Goal: Task Accomplishment & Management: Manage account settings

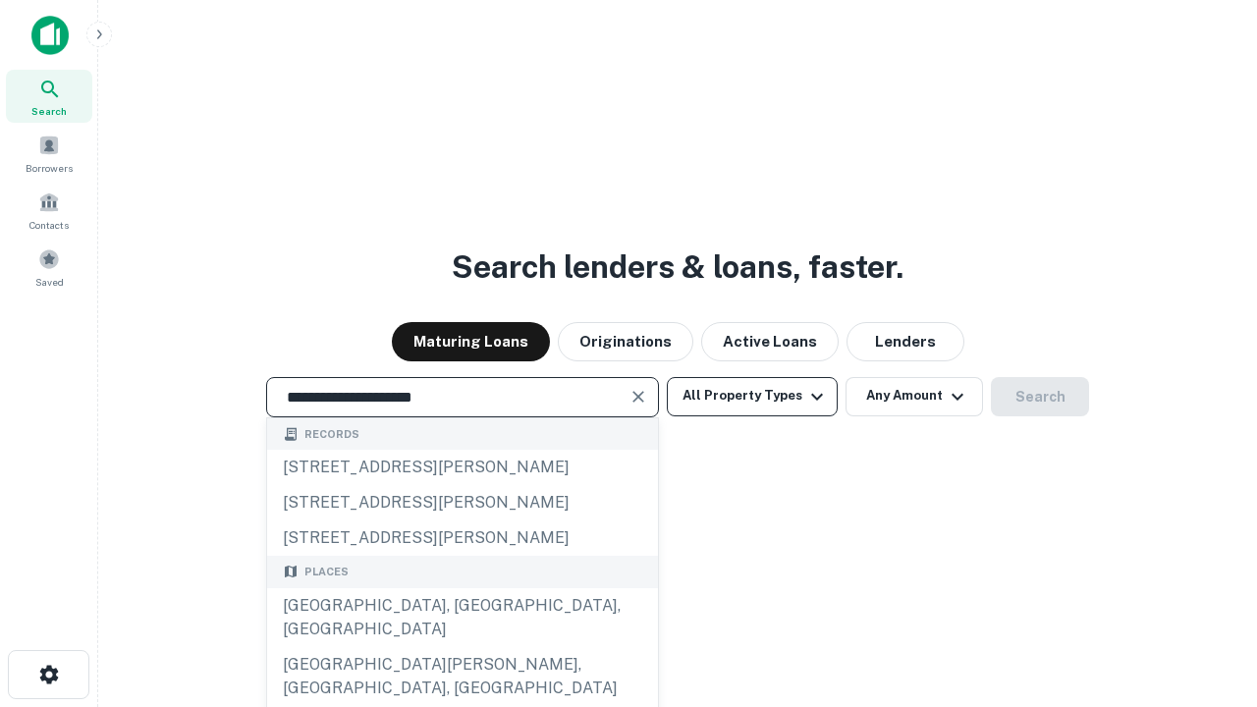
click at [462, 647] on div "[GEOGRAPHIC_DATA], [GEOGRAPHIC_DATA], [GEOGRAPHIC_DATA]" at bounding box center [462, 617] width 391 height 59
click at [752, 396] on button "All Property Types" at bounding box center [752, 396] width 171 height 39
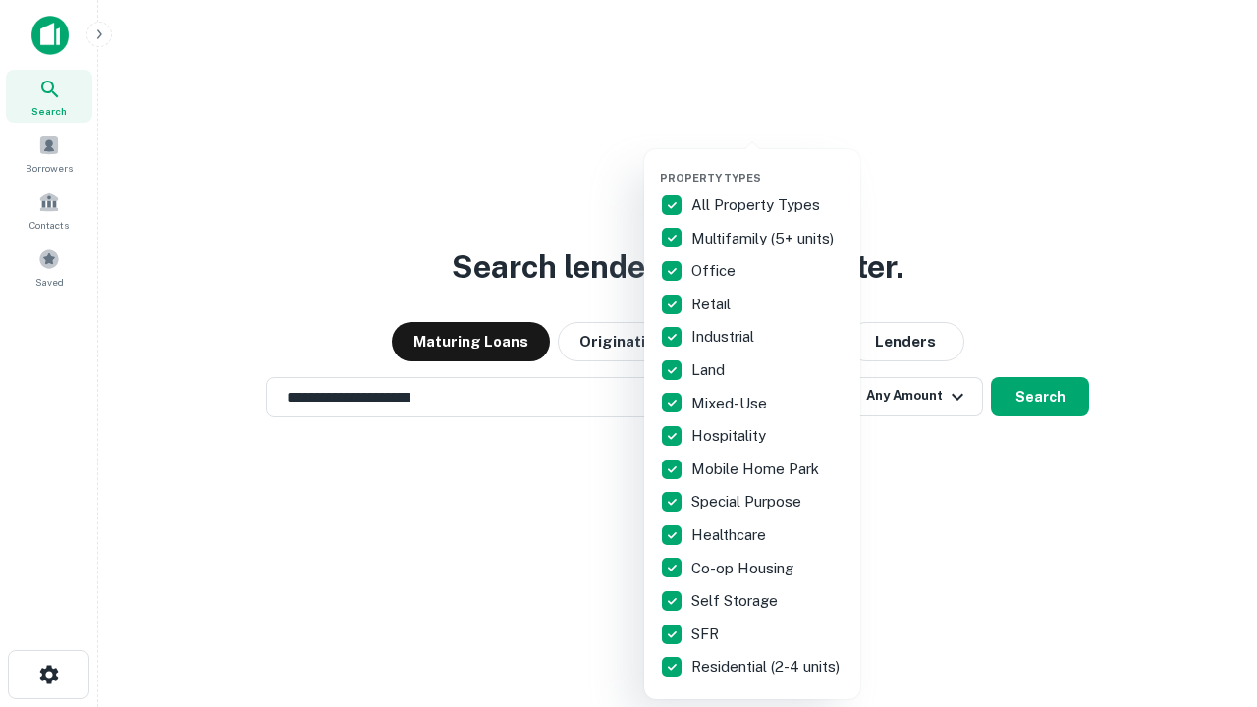
type input "**********"
click at [768, 165] on button "button" at bounding box center [768, 165] width 216 height 1
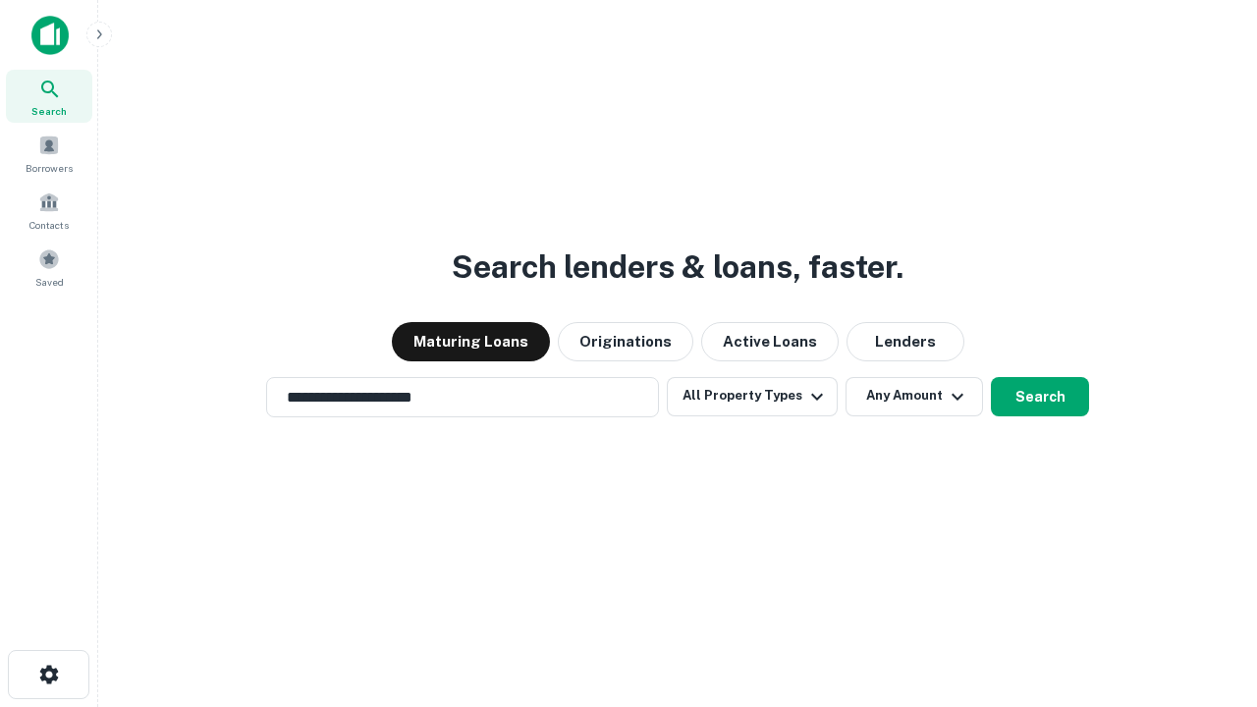
scroll to position [30, 0]
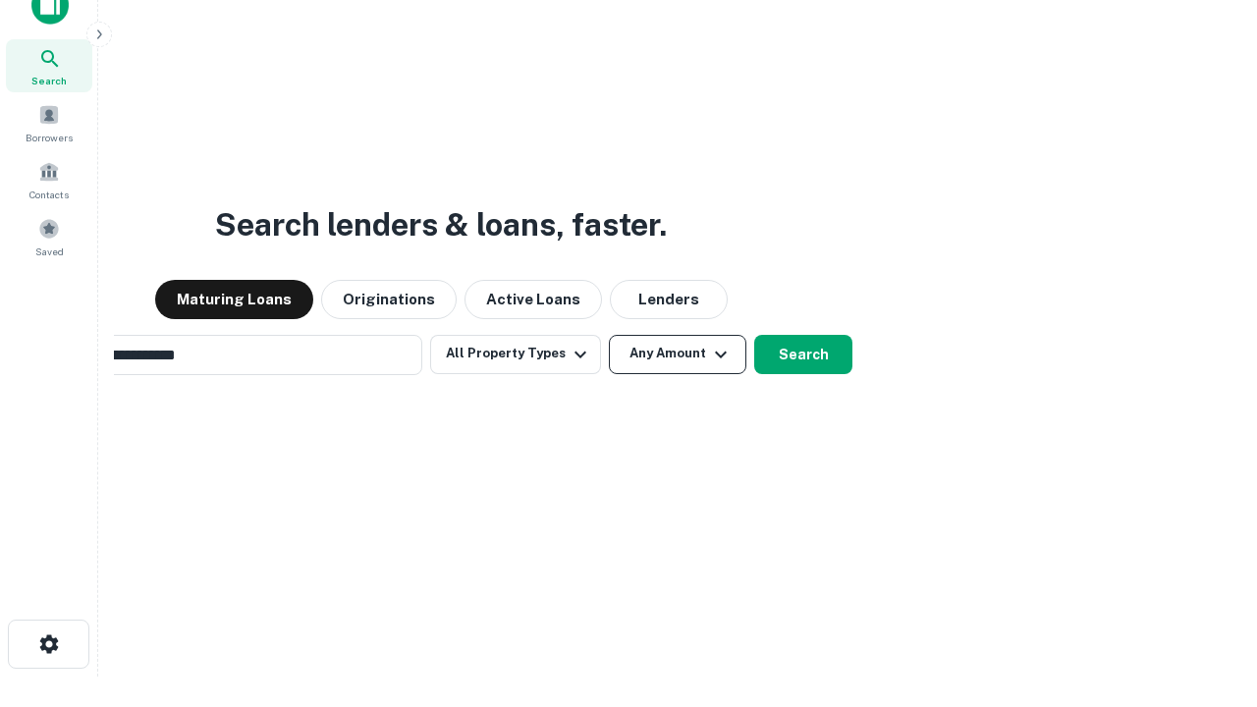
click at [609, 335] on button "Any Amount" at bounding box center [677, 354] width 137 height 39
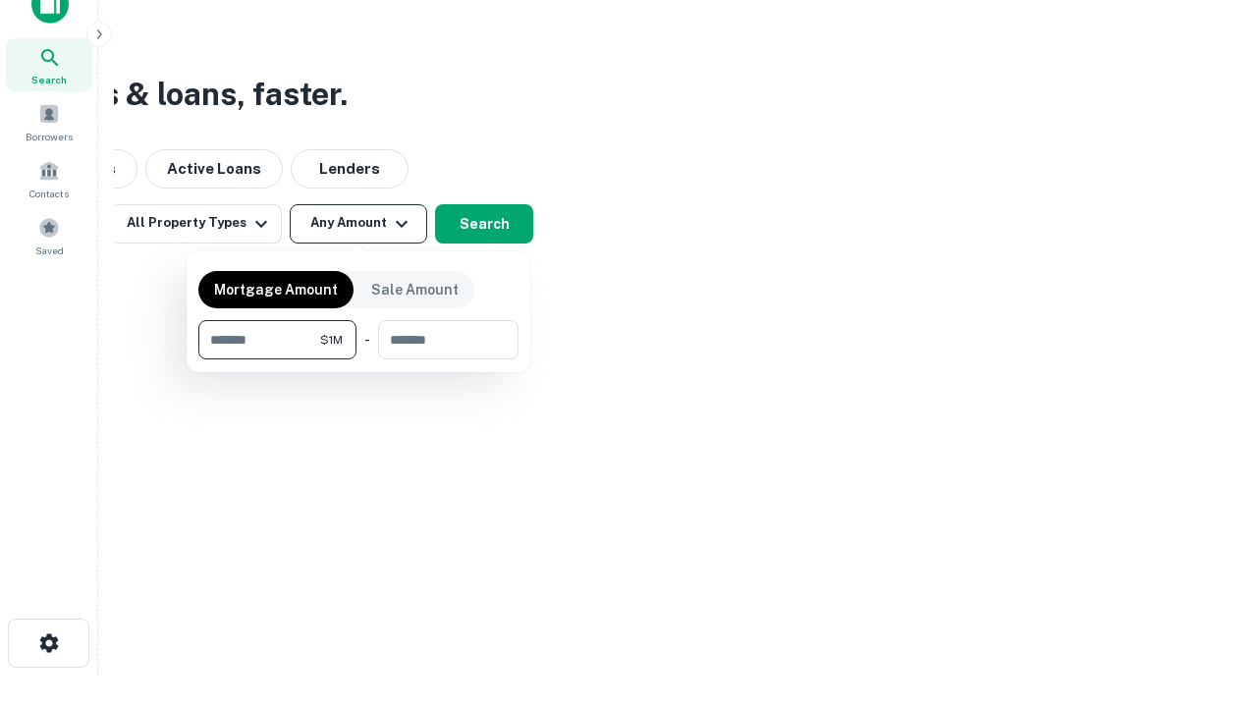
type input "*******"
click at [358, 359] on button "button" at bounding box center [358, 359] width 320 height 1
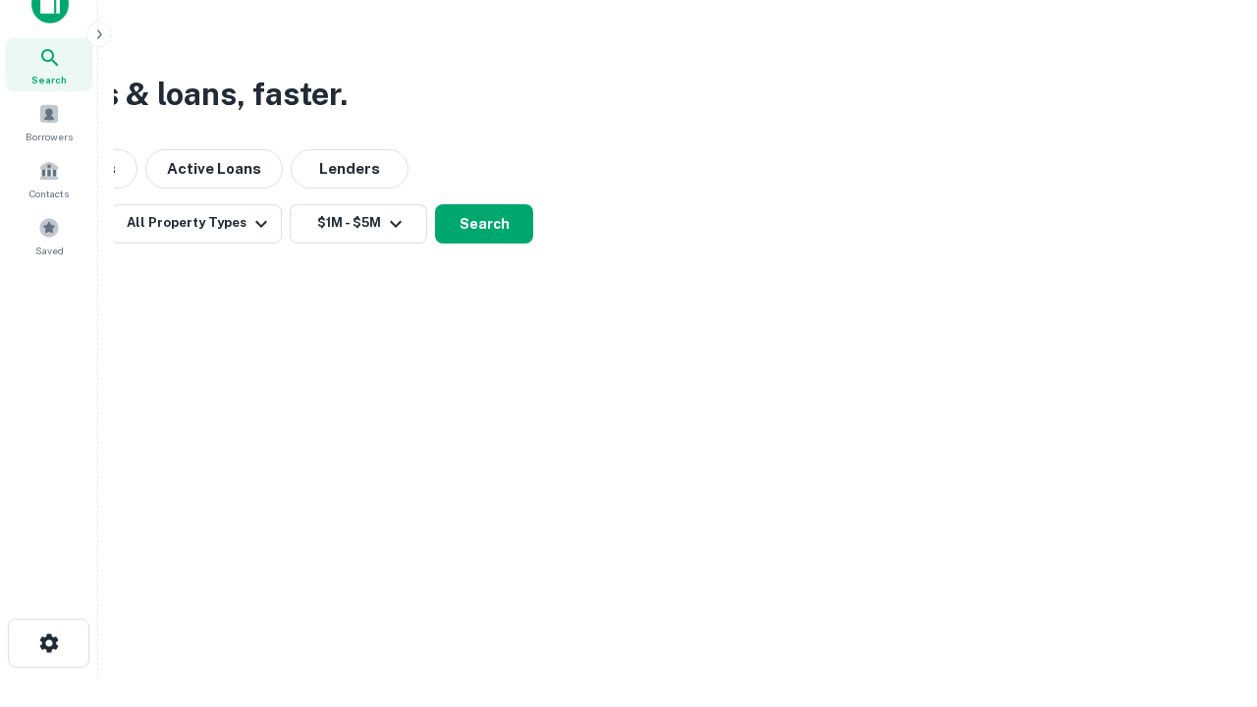
scroll to position [30, 0]
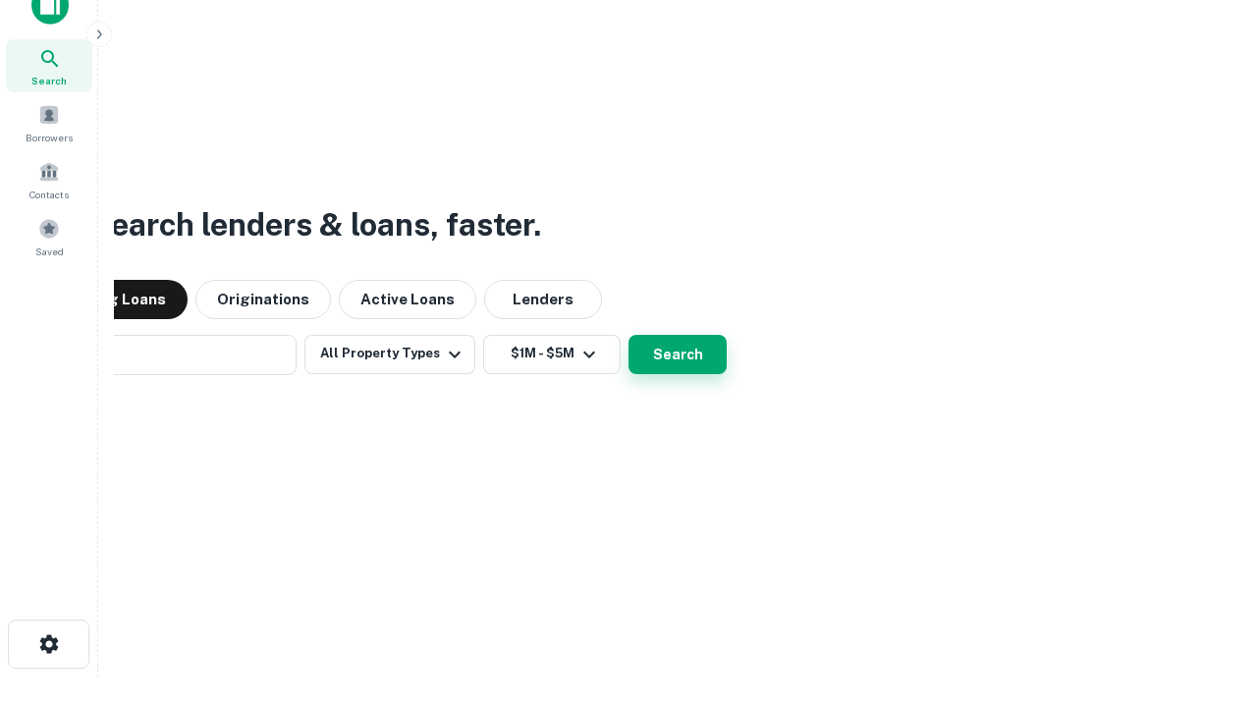
click at [628, 335] on button "Search" at bounding box center [677, 354] width 98 height 39
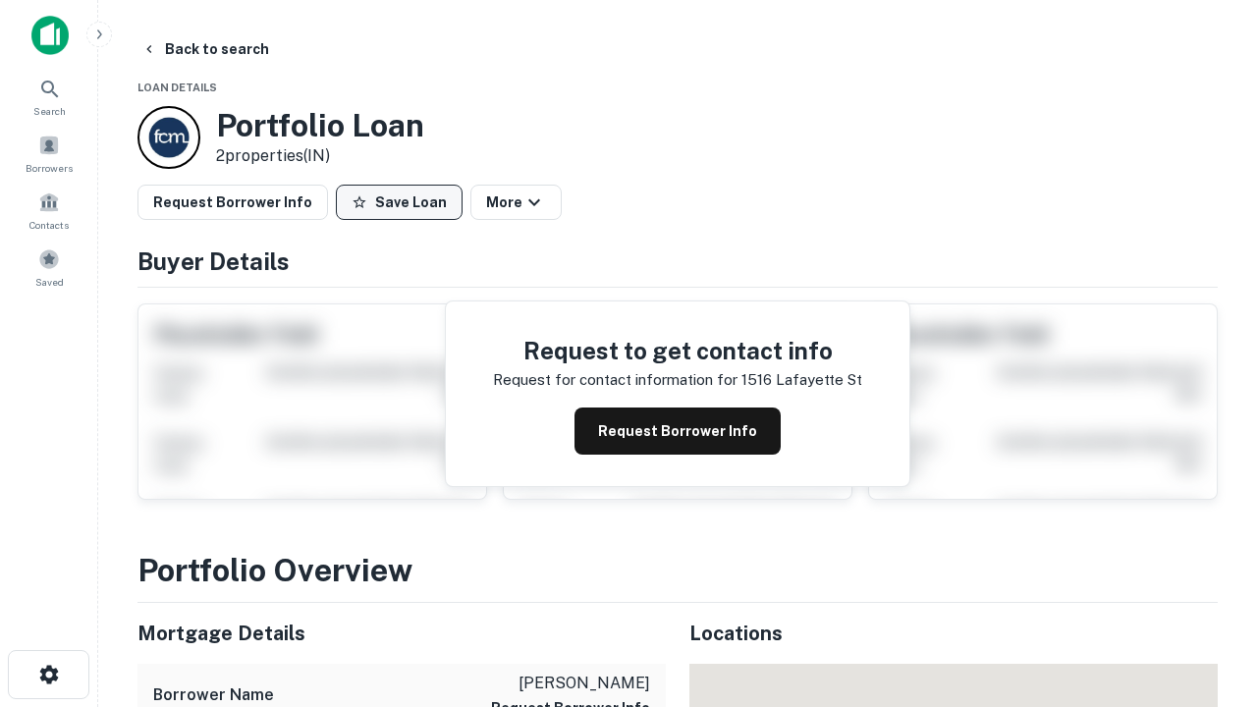
click at [399, 202] on button "Save Loan" at bounding box center [399, 202] width 127 height 35
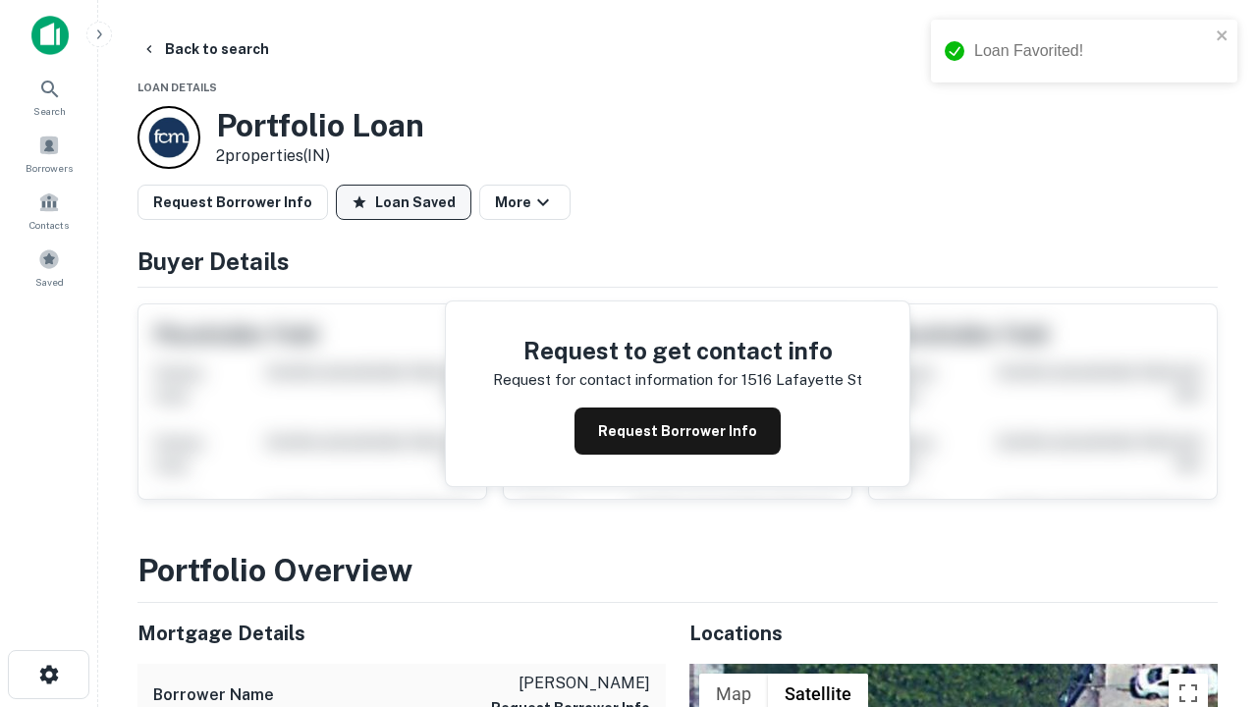
click at [404, 202] on button "Loan Saved" at bounding box center [404, 202] width 136 height 35
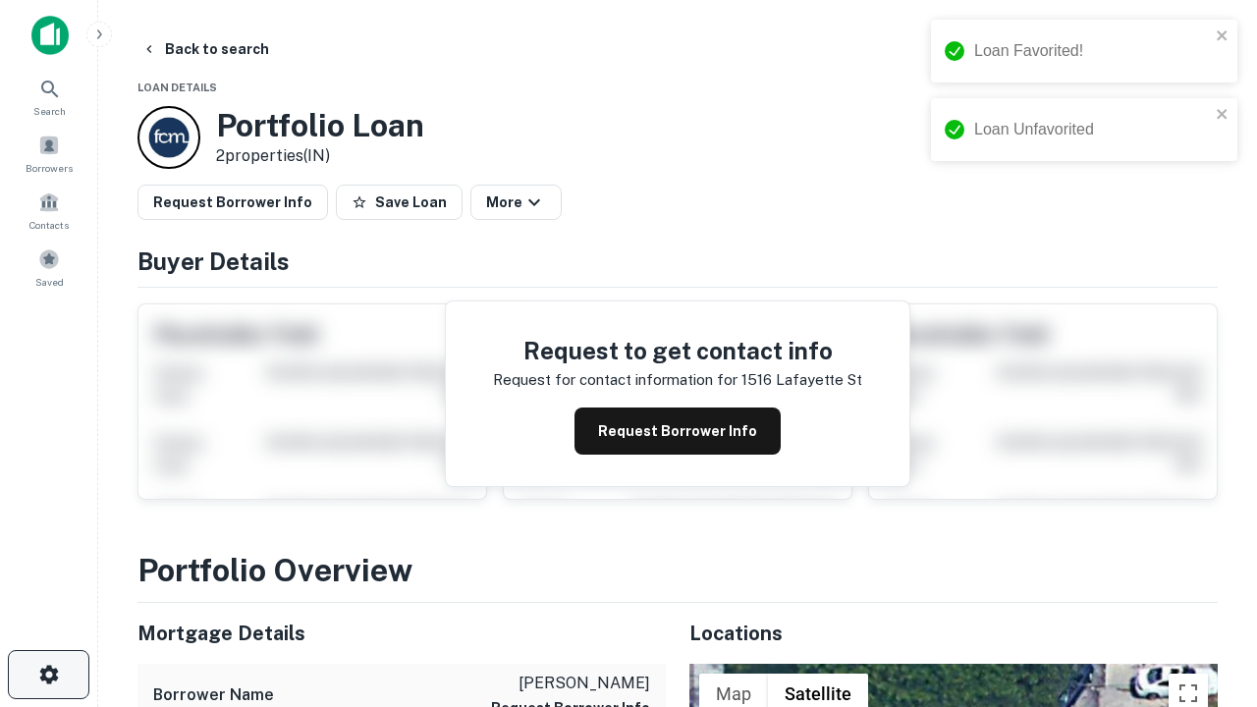
click at [48, 675] on icon "button" at bounding box center [49, 675] width 24 height 24
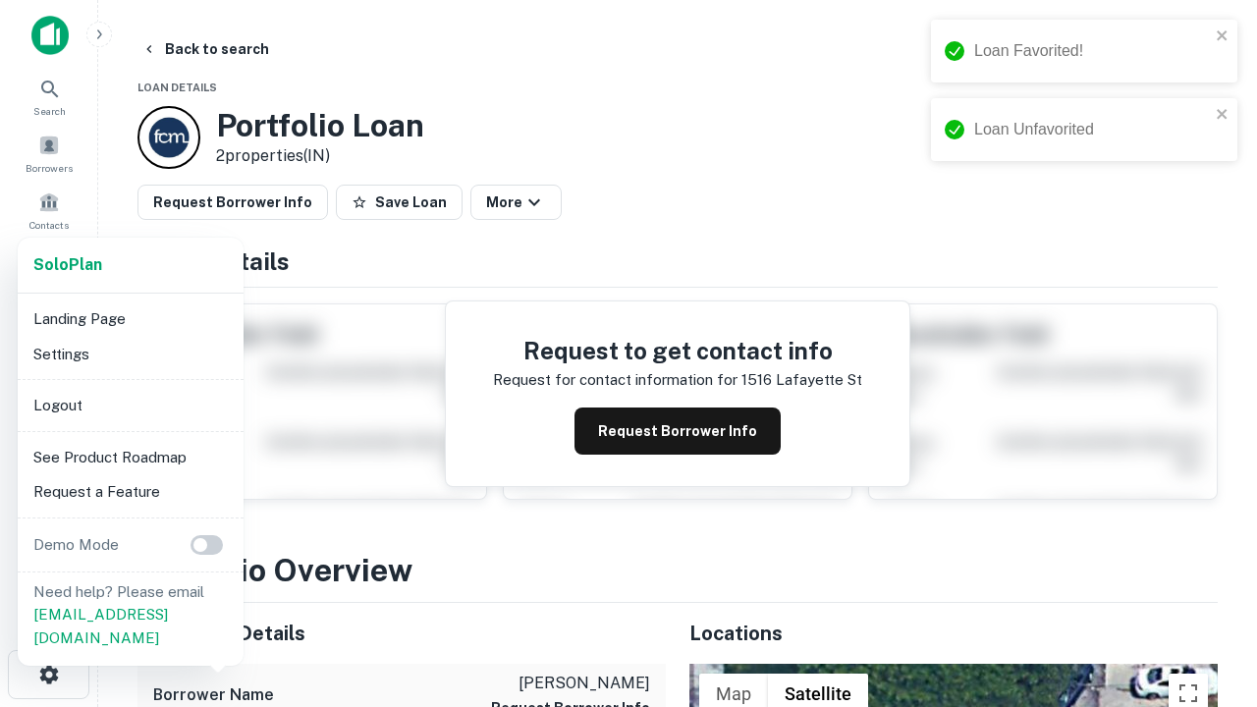
click at [130, 405] on li "Logout" at bounding box center [131, 405] width 210 height 35
